Goal: Book appointment/travel/reservation

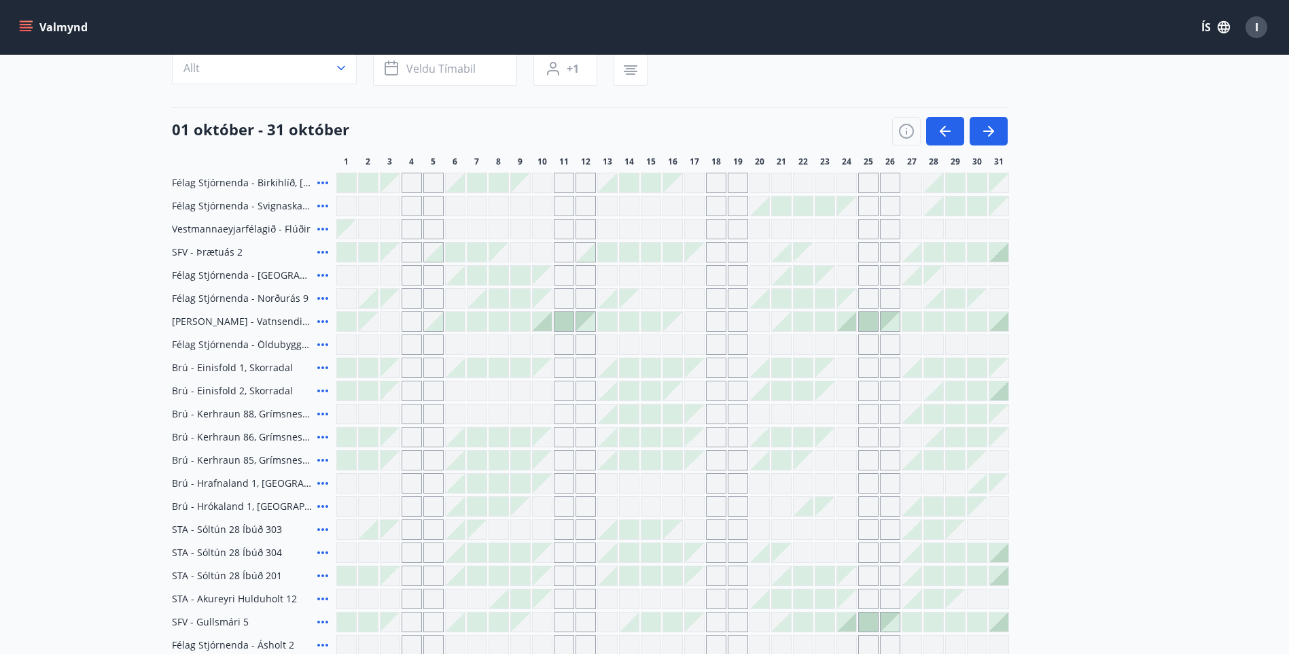
scroll to position [115, 0]
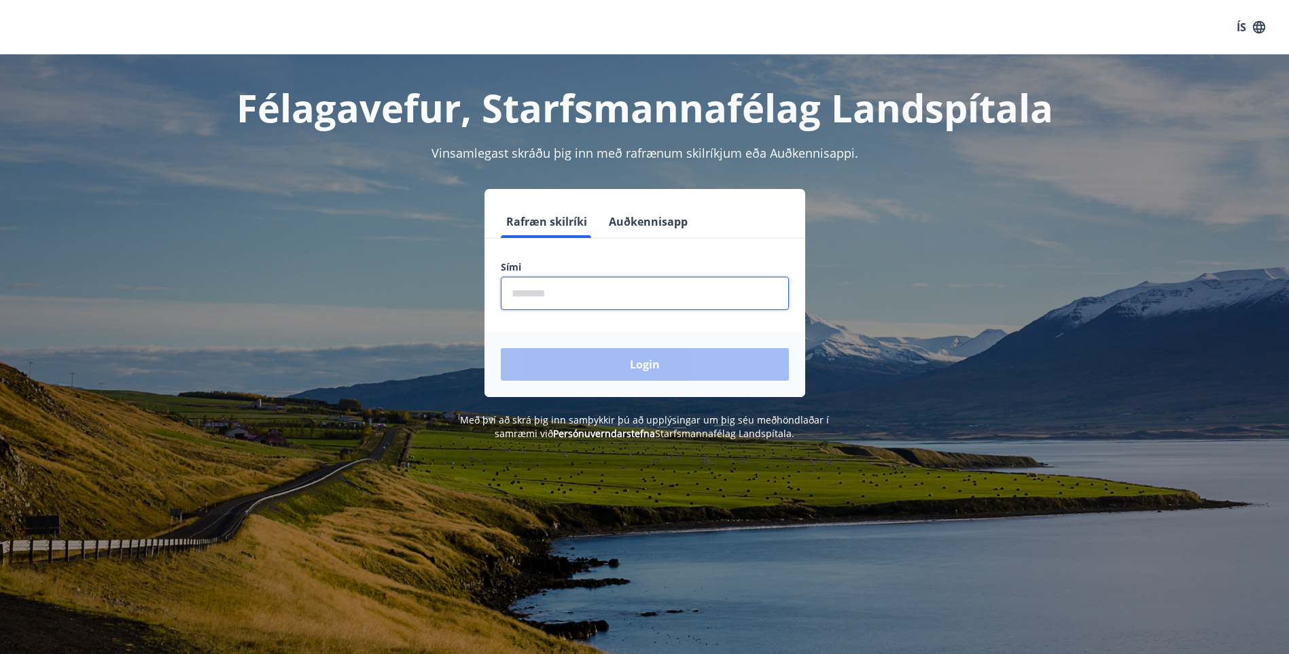
click at [592, 283] on input "phone" at bounding box center [645, 293] width 288 height 33
type input "********"
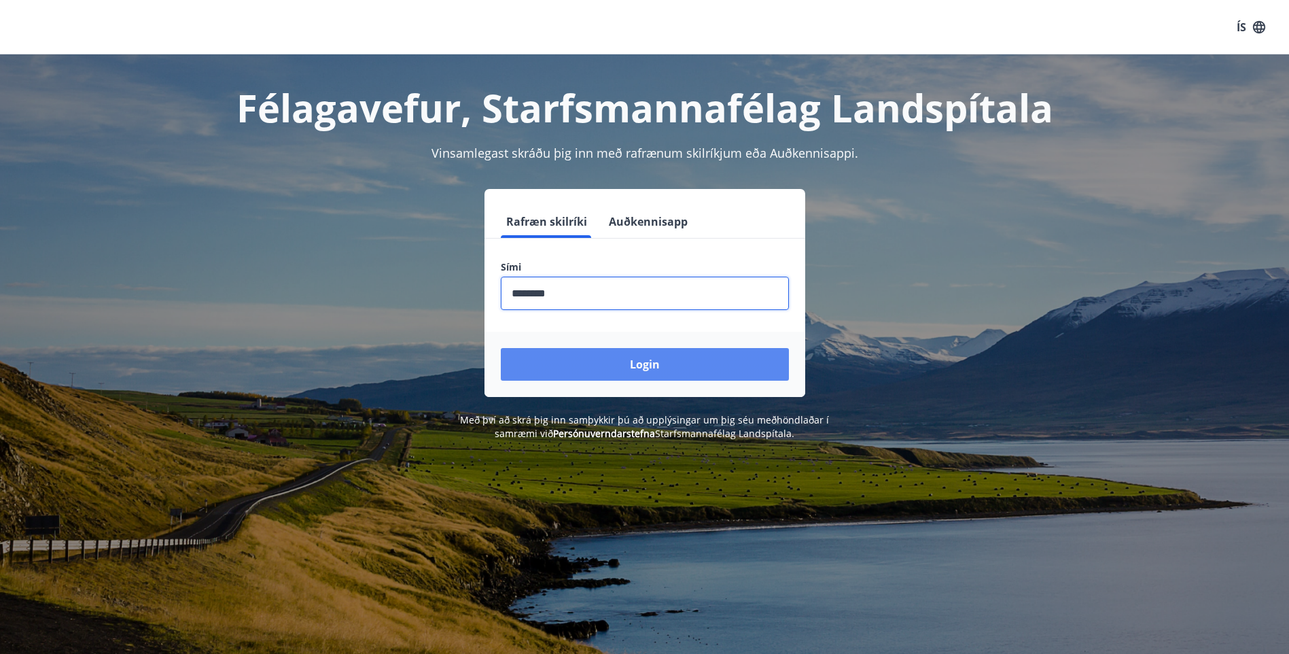
click at [587, 367] on button "Login" at bounding box center [645, 364] width 288 height 33
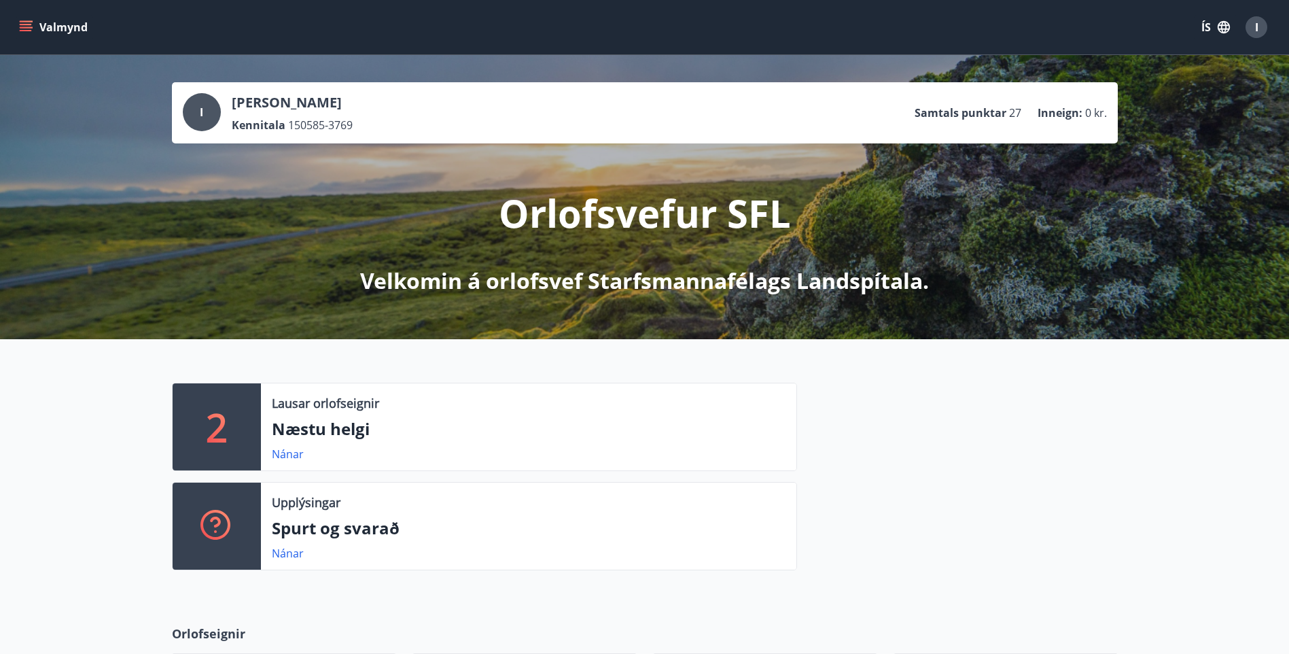
click at [56, 25] on button "Valmynd" at bounding box center [54, 27] width 77 height 24
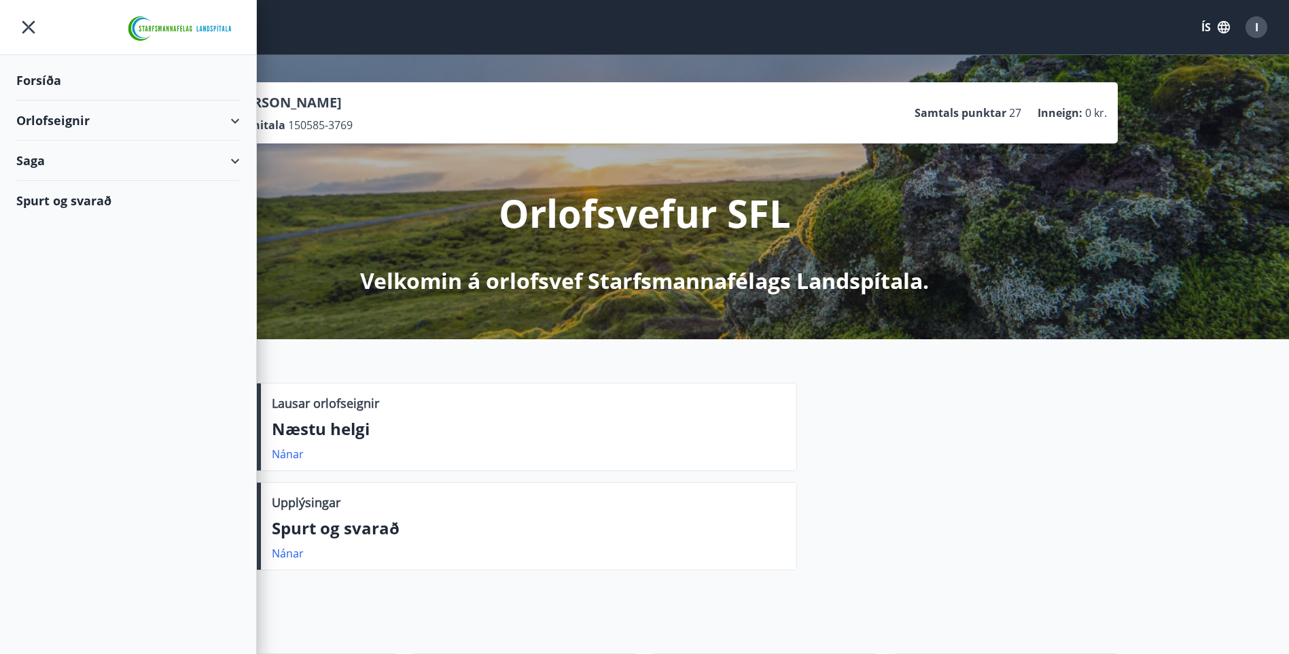
click at [205, 125] on div "Orlofseignir" at bounding box center [128, 121] width 224 height 40
click at [79, 186] on div "Bókunardagatal" at bounding box center [128, 183] width 202 height 29
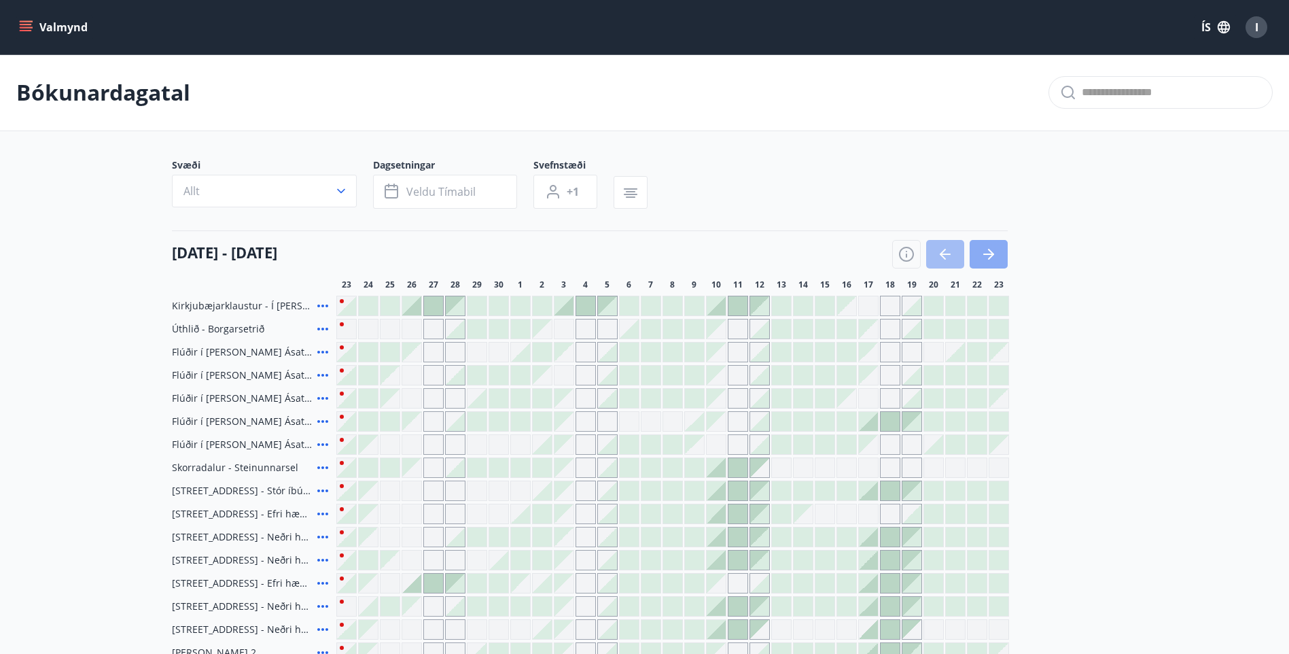
click at [1002, 252] on button "button" at bounding box center [989, 254] width 38 height 29
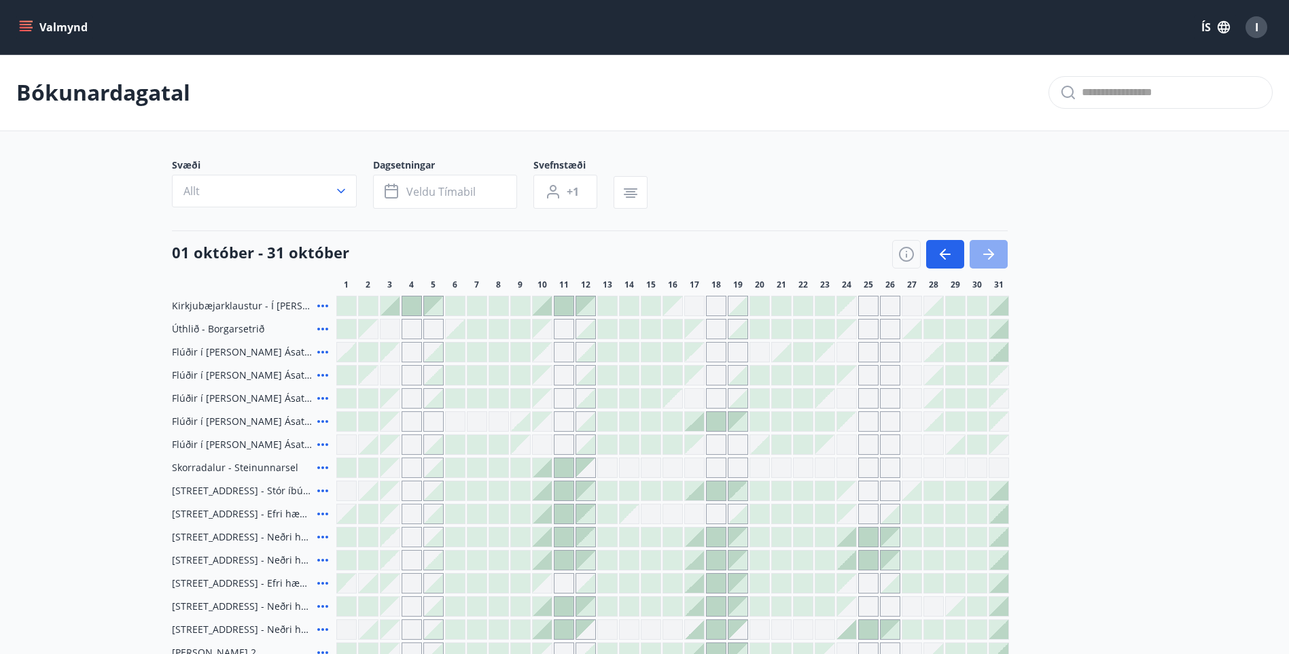
click at [983, 243] on button "button" at bounding box center [989, 254] width 38 height 29
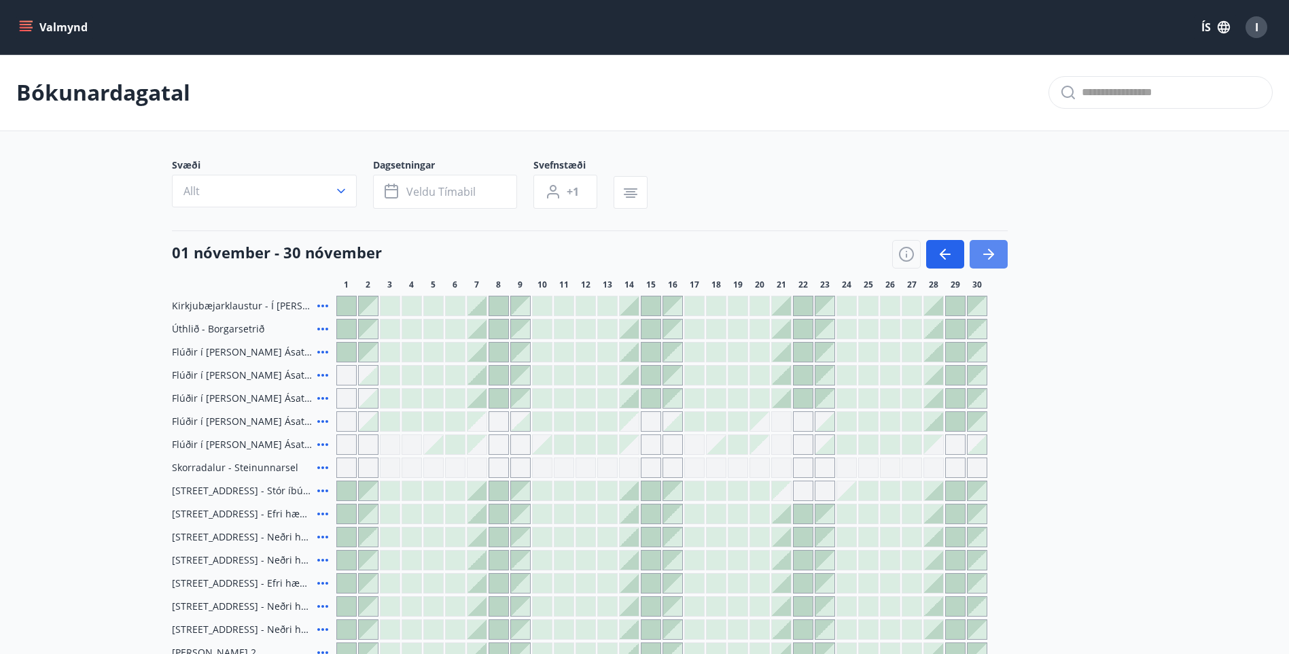
click at [990, 247] on icon "button" at bounding box center [989, 254] width 16 height 16
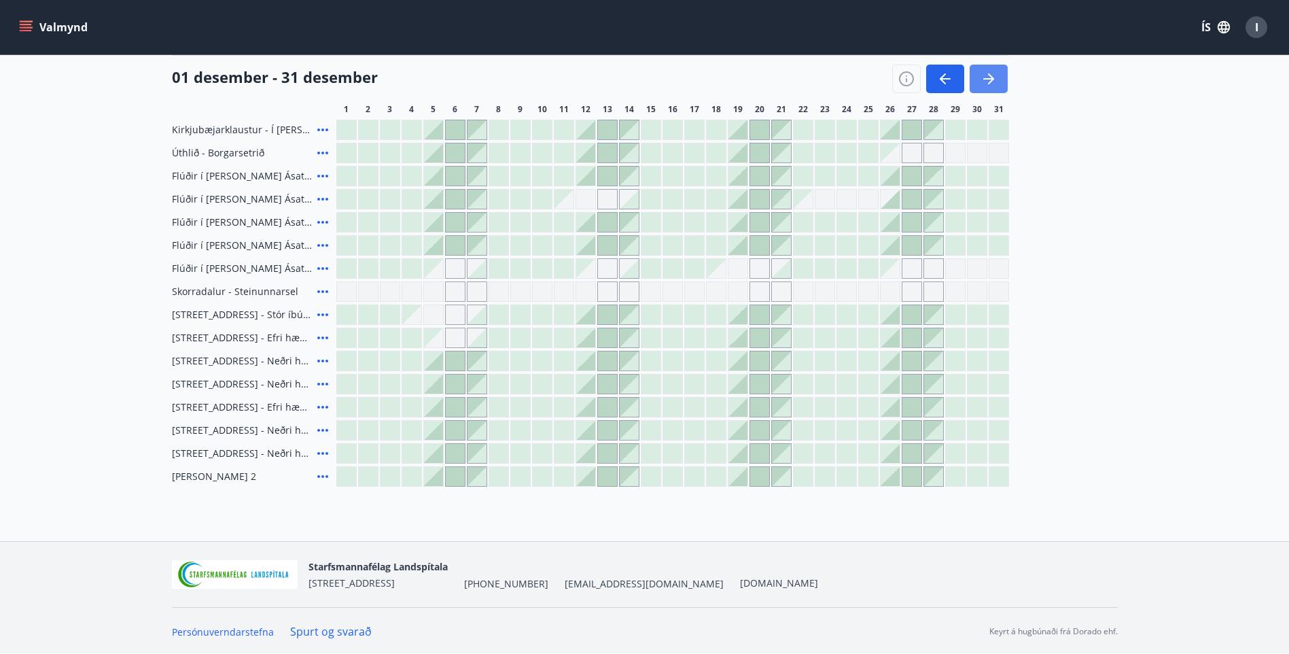
scroll to position [177, 0]
click at [954, 88] on button "button" at bounding box center [945, 79] width 38 height 29
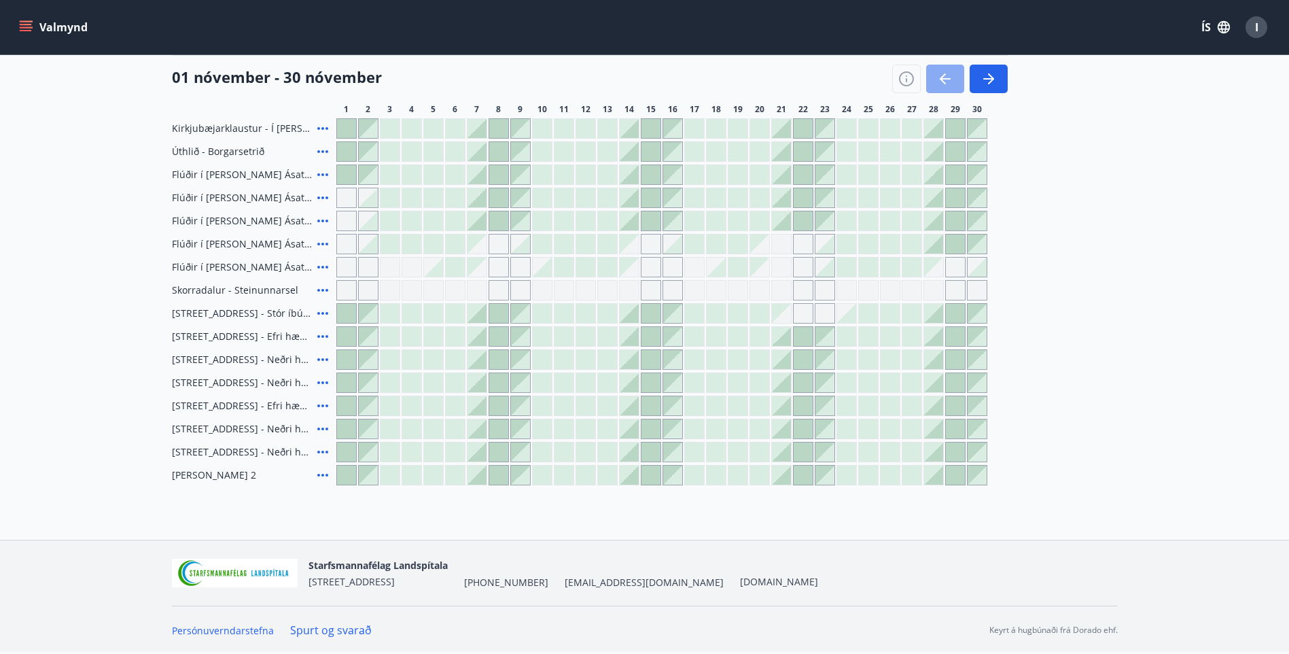
click at [954, 88] on button "button" at bounding box center [945, 79] width 38 height 29
